Goal: Task Accomplishment & Management: Manage account settings

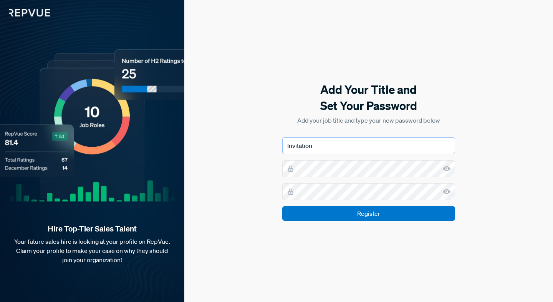
click at [341, 147] on input "Invitation" at bounding box center [368, 145] width 173 height 17
type input "Chief of Staff"
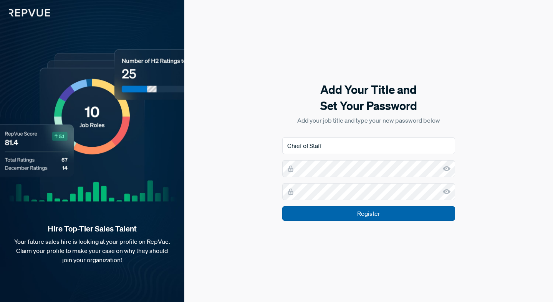
click at [438, 211] on input "Register" at bounding box center [368, 213] width 173 height 15
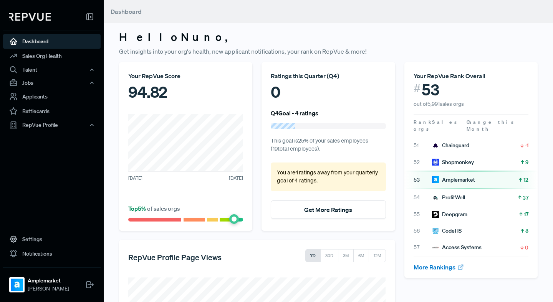
scroll to position [5, 0]
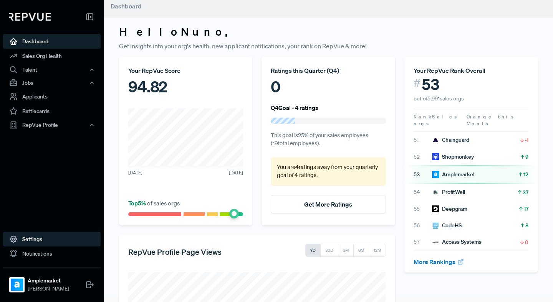
click at [40, 243] on link "Settings" at bounding box center [51, 239] width 97 height 15
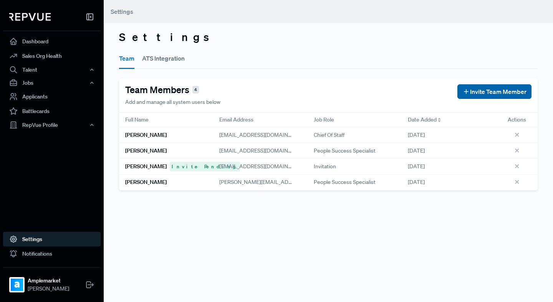
click at [496, 92] on span "Invite Team Member" at bounding box center [498, 91] width 56 height 9
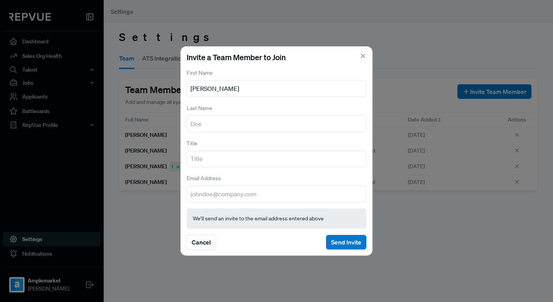
type input "[PERSON_NAME]"
type input "C"
type input "Founder"
type input "[EMAIL_ADDRESS][DOMAIN_NAME]"
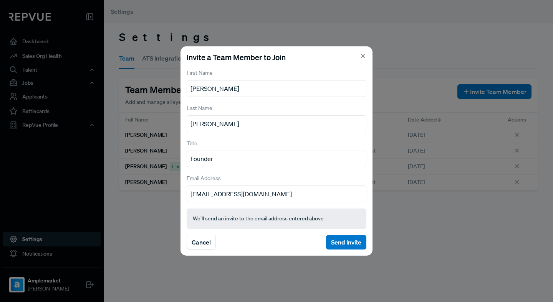
click at [219, 176] on label "Email Address" at bounding box center [203, 179] width 34 height 8
click at [346, 246] on button "Send Invite" at bounding box center [346, 242] width 40 height 15
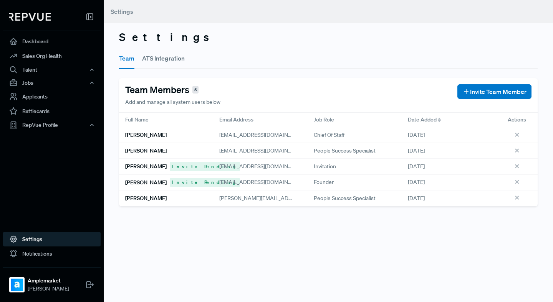
click at [160, 57] on button "ATS Integration" at bounding box center [163, 58] width 43 height 21
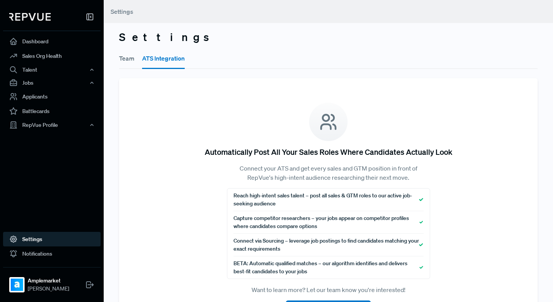
click at [128, 62] on button "Team" at bounding box center [126, 58] width 15 height 21
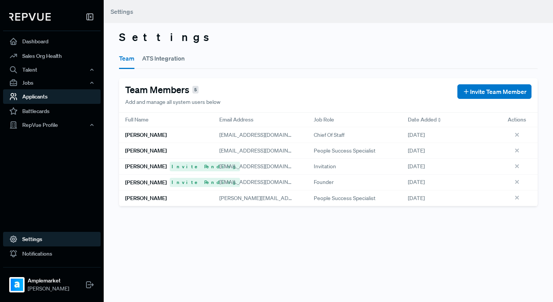
click at [40, 98] on link "Applicants" at bounding box center [51, 96] width 97 height 15
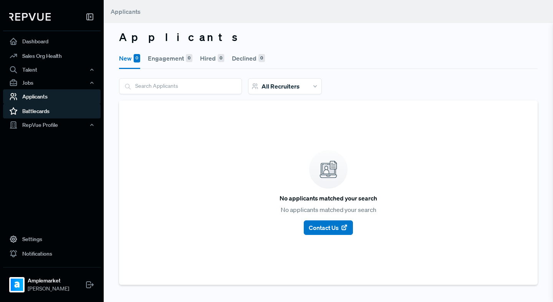
click at [40, 111] on link "Battlecards" at bounding box center [51, 111] width 97 height 15
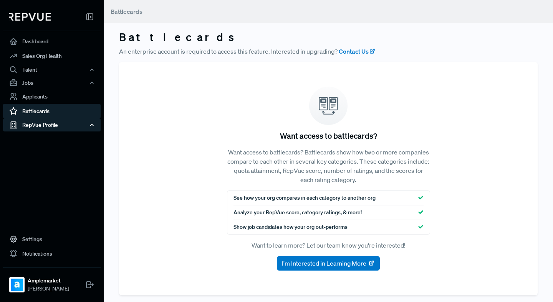
click at [40, 124] on div "RepVue Profile" at bounding box center [51, 125] width 97 height 13
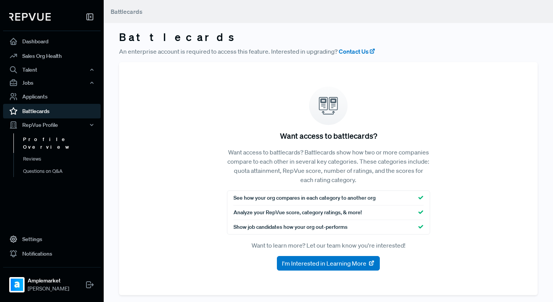
click at [41, 139] on link "Profile Overview" at bounding box center [61, 144] width 97 height 20
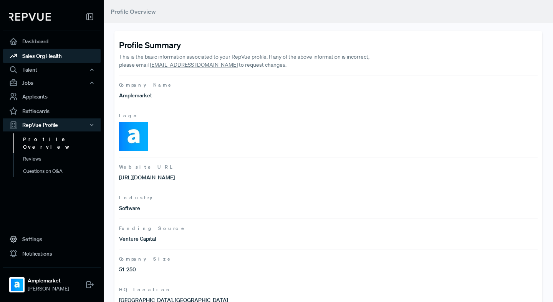
click at [42, 51] on link "Sales Org Health" at bounding box center [51, 56] width 97 height 15
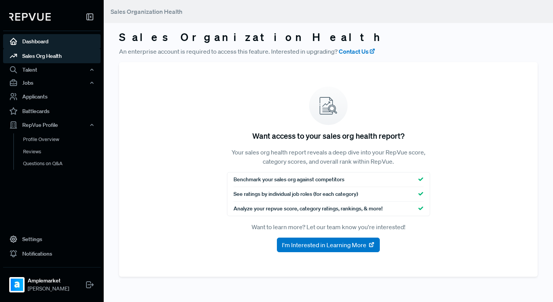
click at [48, 34] on link "Dashboard" at bounding box center [51, 41] width 97 height 15
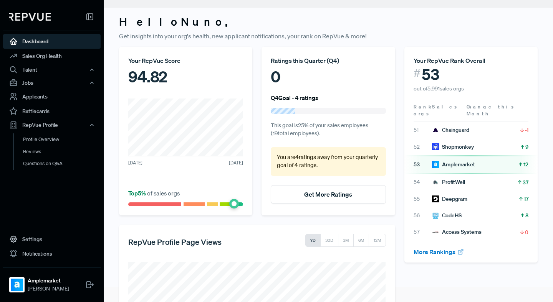
scroll to position [2, 0]
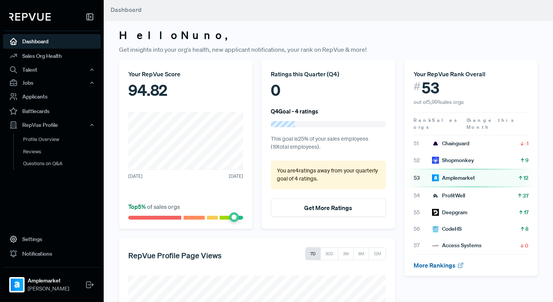
click at [434, 262] on link "More Rankings" at bounding box center [438, 266] width 51 height 8
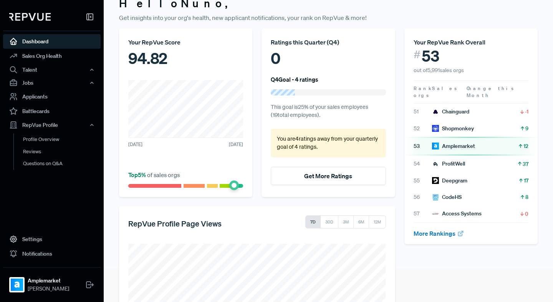
scroll to position [0, 0]
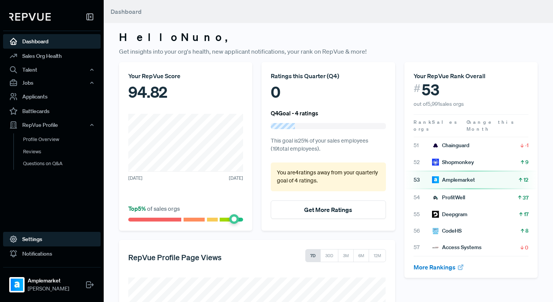
click at [36, 244] on link "Settings" at bounding box center [51, 239] width 97 height 15
